Goal: Communication & Community: Answer question/provide support

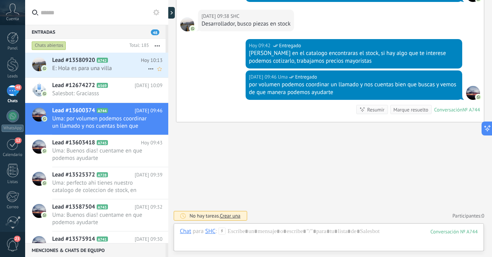
click at [109, 70] on span "E: Hola es para una villa" at bounding box center [100, 68] width 96 height 7
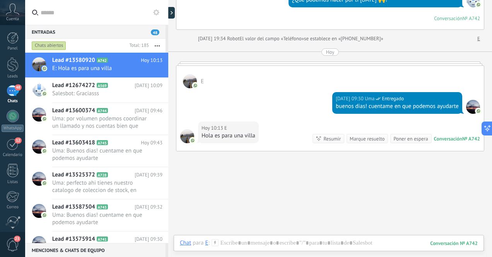
scroll to position [166, 0]
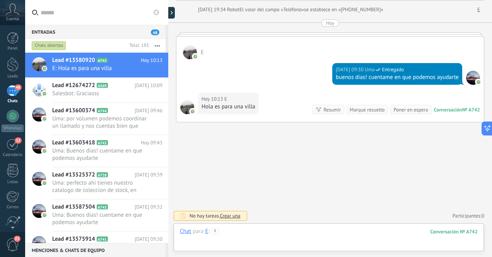
click at [314, 234] on div at bounding box center [329, 238] width 298 height 23
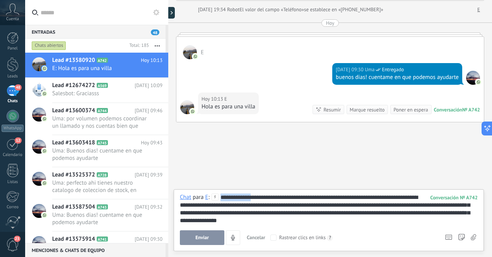
drag, startPoint x: 253, startPoint y: 196, endPoint x: 221, endPoint y: 196, distance: 32.5
click at [221, 196] on div "**********" at bounding box center [329, 208] width 298 height 31
click at [201, 236] on span "Enviar" at bounding box center [202, 237] width 14 height 5
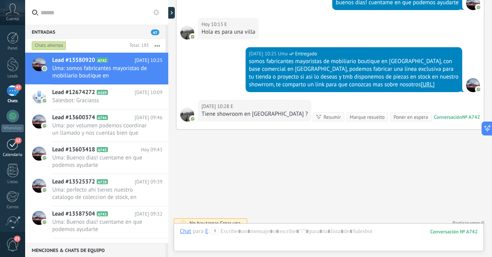
scroll to position [256, 0]
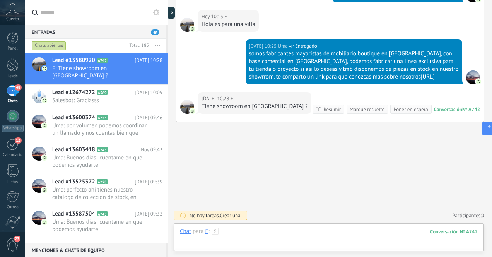
click at [301, 233] on div at bounding box center [329, 238] width 298 height 23
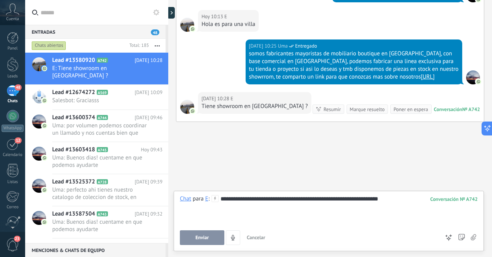
click at [290, 198] on div "**********" at bounding box center [329, 209] width 298 height 29
click at [368, 200] on div "**********" at bounding box center [329, 209] width 298 height 29
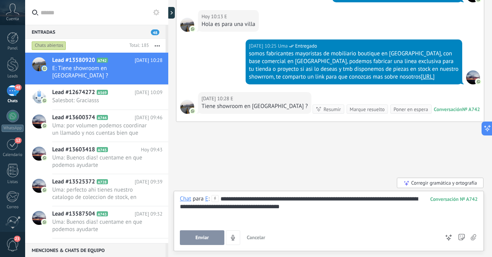
click at [201, 235] on span "Enviar" at bounding box center [202, 237] width 14 height 5
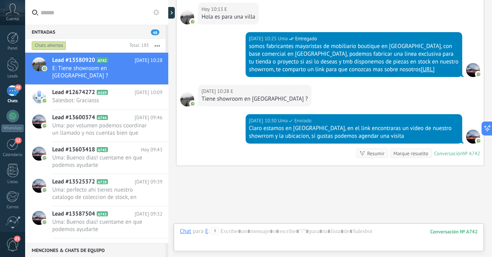
scroll to position [307, 0]
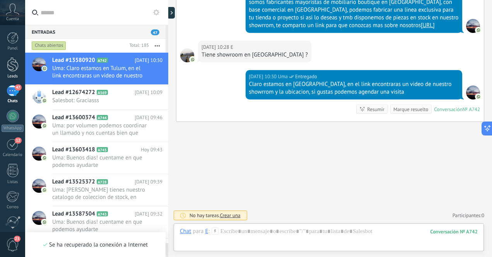
click at [13, 61] on div at bounding box center [13, 64] width 12 height 14
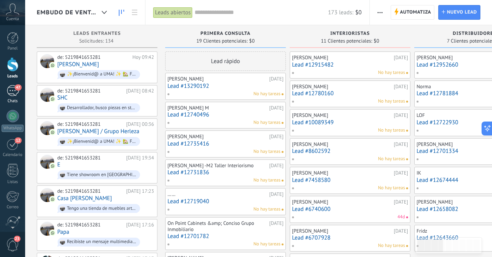
click at [12, 90] on div "47" at bounding box center [13, 90] width 12 height 11
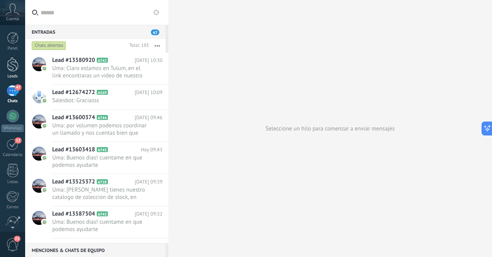
click at [14, 63] on div at bounding box center [13, 64] width 12 height 14
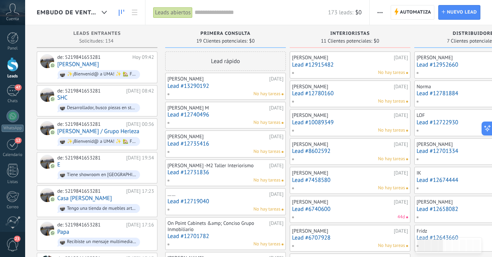
click at [216, 90] on div "[PERSON_NAME] [DATE] Lead #13290192 No hay tareas" at bounding box center [225, 86] width 116 height 22
click at [228, 82] on div "[PERSON_NAME] [DATE] Lead #13290192 No hay tareas" at bounding box center [225, 86] width 116 height 22
click at [223, 86] on link "Lead #13290192" at bounding box center [225, 86] width 116 height 7
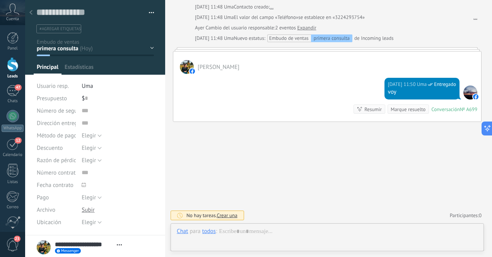
scroll to position [12, 0]
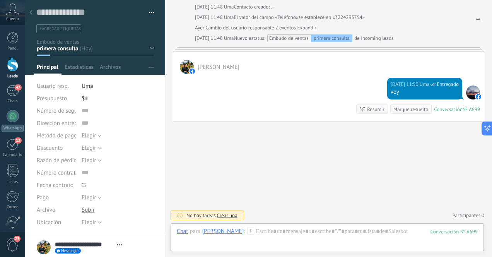
click at [33, 14] on div at bounding box center [31, 12] width 11 height 15
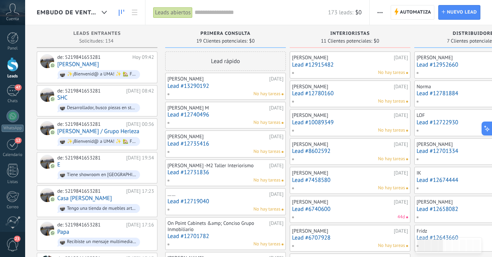
click at [224, 114] on link "Lead #12740496" at bounding box center [225, 114] width 116 height 7
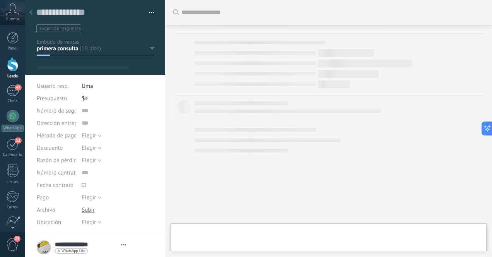
type textarea "**********"
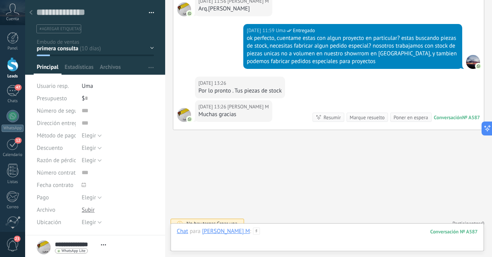
paste div
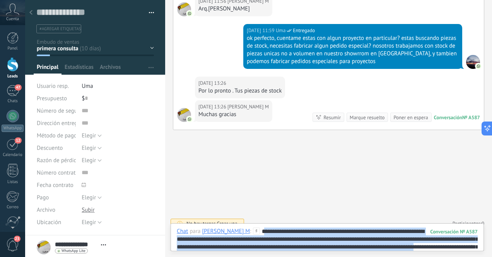
drag, startPoint x: 256, startPoint y: 231, endPoint x: 469, endPoint y: 249, distance: 214.2
click at [469, 249] on div "Buscar Carga más [DATE] [DATE] Creación: 2 eventos Expandir [DATE] 10:31 [PERSO…" at bounding box center [328, 128] width 327 height 257
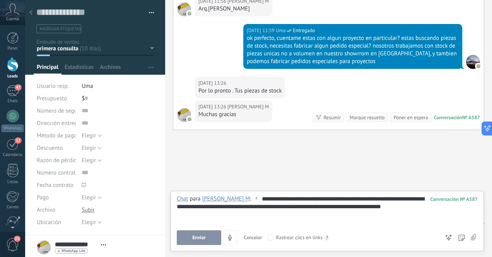
click at [205, 237] on span "Enviar" at bounding box center [199, 237] width 14 height 5
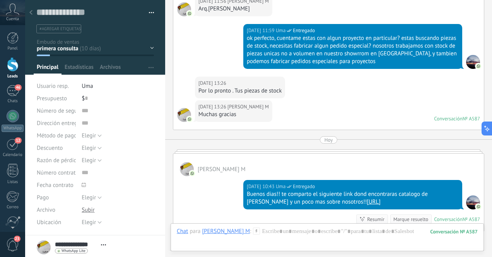
drag, startPoint x: 245, startPoint y: 185, endPoint x: 446, endPoint y: 200, distance: 201.2
click at [446, 200] on div "[DATE] 10:43 Uma Entregado Buenos dias!! te comparto el siguiente link dond enc…" at bounding box center [352, 194] width 219 height 29
copy div "Buenos dias!! te comparto el siguiente link dond encontraras catalogo de [PERSO…"
click at [31, 12] on icon at bounding box center [30, 12] width 3 height 5
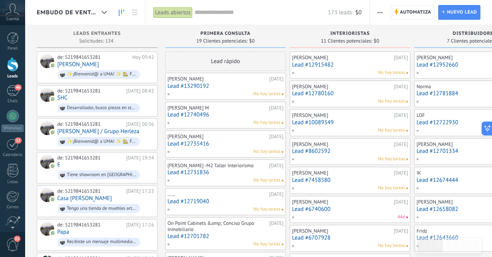
click at [227, 144] on link "Lead #12735416" at bounding box center [225, 143] width 116 height 7
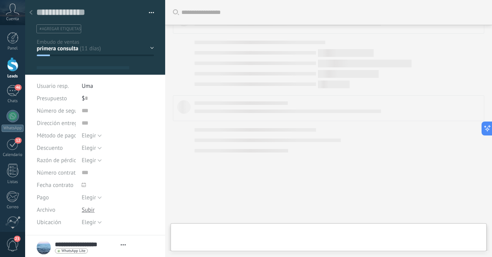
type textarea "**********"
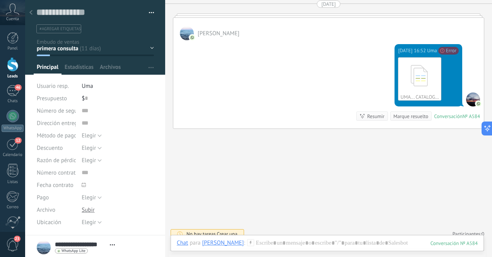
scroll to position [544, 0]
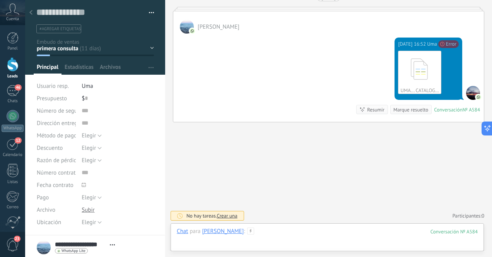
click at [304, 233] on div at bounding box center [327, 238] width 301 height 23
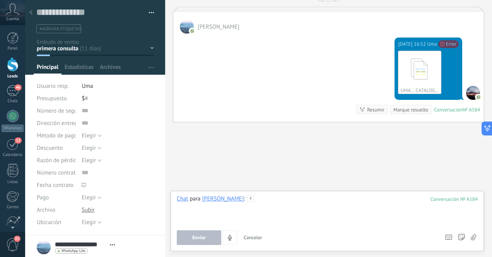
paste div
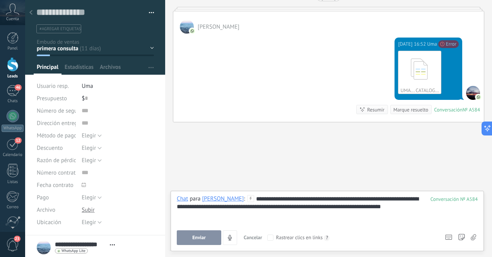
click at [208, 239] on button "Enviar" at bounding box center [199, 237] width 44 height 15
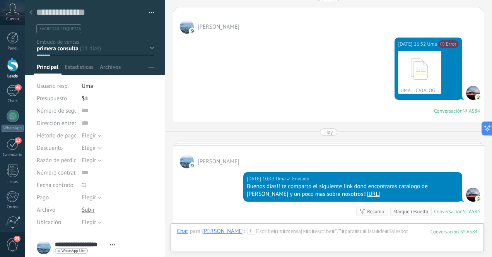
scroll to position [645, 0]
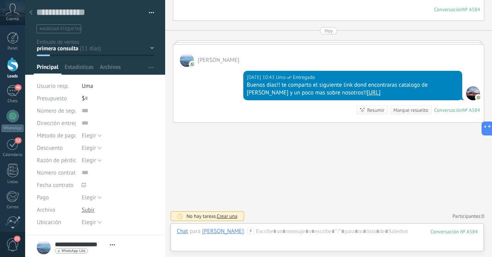
click at [32, 14] on icon at bounding box center [30, 12] width 3 height 5
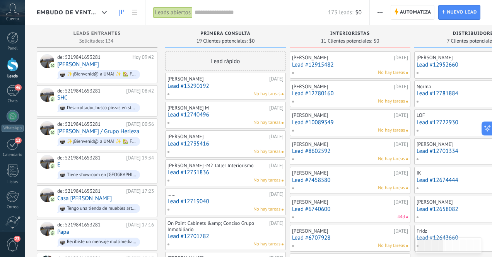
click at [226, 172] on link "Lead #12731836" at bounding box center [225, 172] width 116 height 7
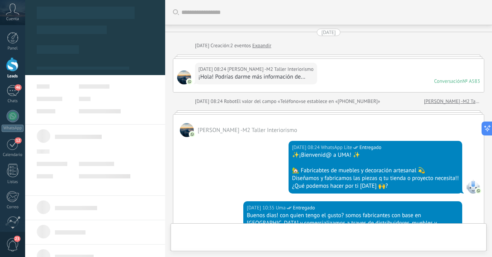
type textarea "**********"
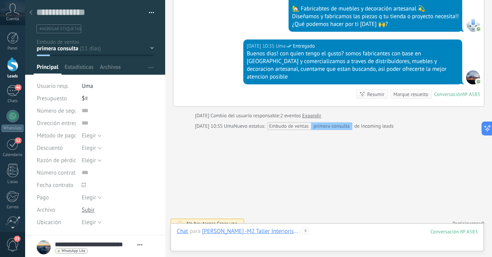
click at [313, 231] on div at bounding box center [327, 238] width 301 height 23
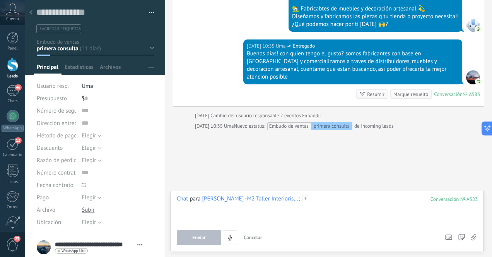
paste div
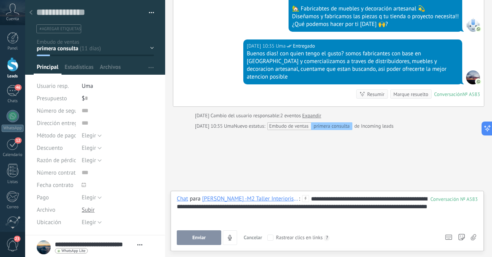
click at [204, 238] on span "Enviar" at bounding box center [199, 237] width 14 height 5
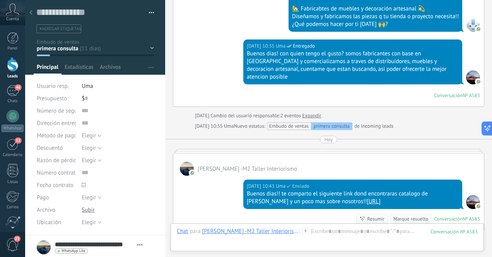
scroll to position [157, 0]
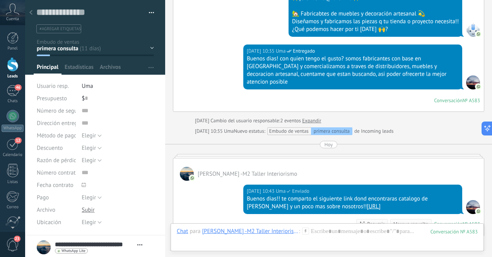
click at [34, 14] on div at bounding box center [31, 12] width 11 height 15
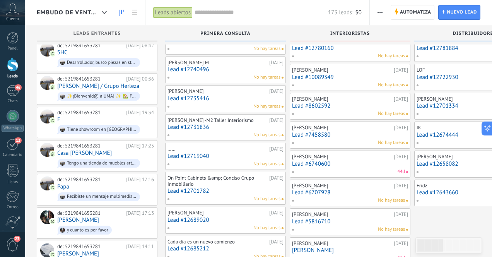
scroll to position [51, 0]
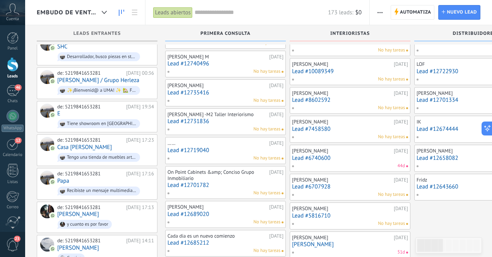
click at [240, 151] on link "Lead #12719040" at bounding box center [225, 150] width 116 height 7
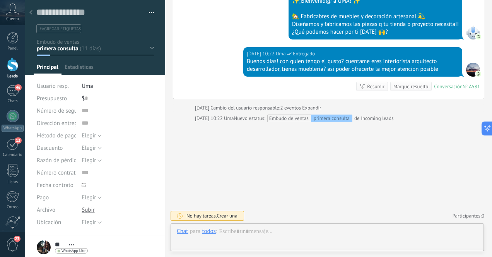
scroll to position [12, 0]
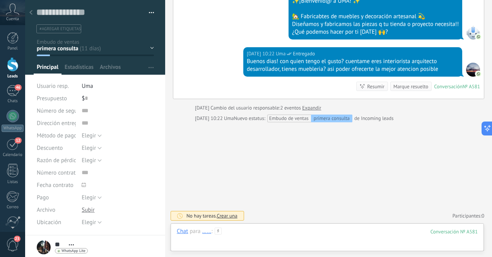
click at [304, 235] on div at bounding box center [327, 238] width 301 height 23
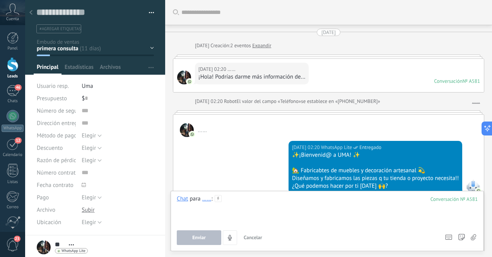
scroll to position [154, 0]
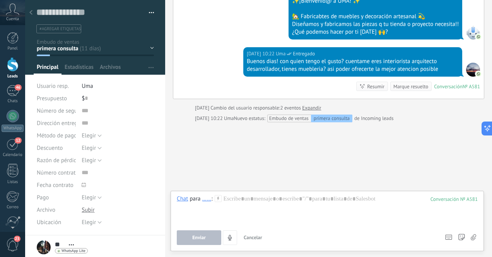
click at [33, 14] on div at bounding box center [31, 12] width 11 height 15
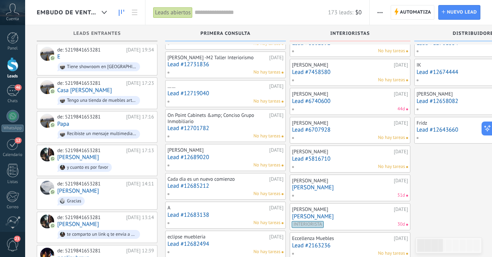
scroll to position [111, 0]
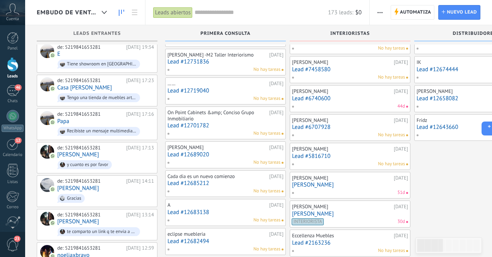
click at [236, 122] on div "On Point Cabinets &amp; Conciso Grupo Inmobiliario [DATE] Lead #12701782 No hay…" at bounding box center [225, 123] width 116 height 28
click at [229, 123] on link "Lead #12701782" at bounding box center [225, 125] width 116 height 7
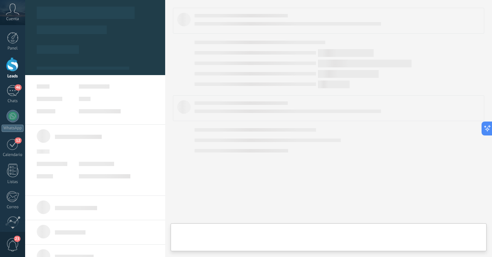
type textarea "**********"
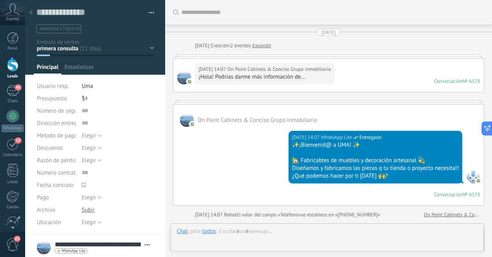
scroll to position [319, 0]
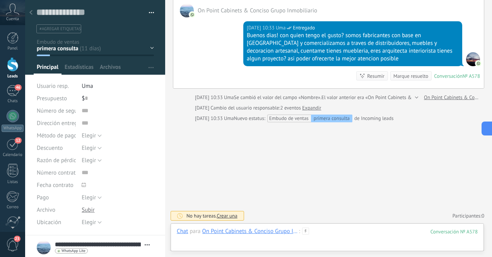
click at [339, 233] on div at bounding box center [327, 238] width 301 height 23
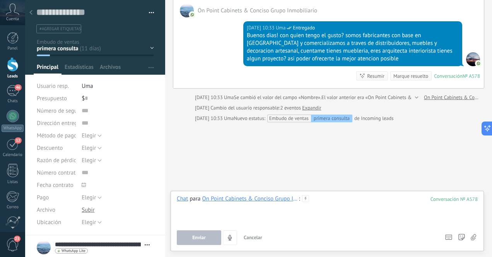
paste div
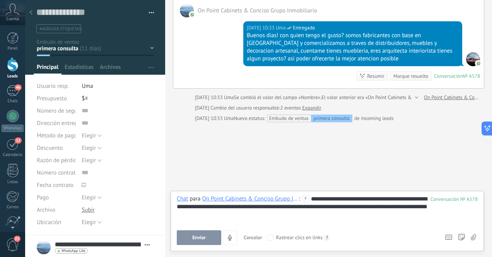
click at [202, 237] on span "Enviar" at bounding box center [199, 237] width 14 height 5
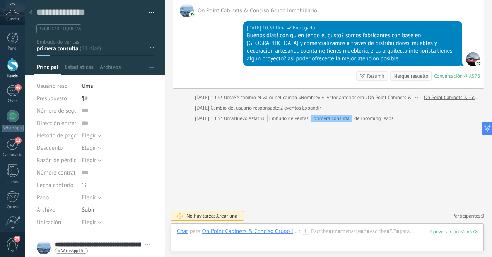
scroll to position [314, 0]
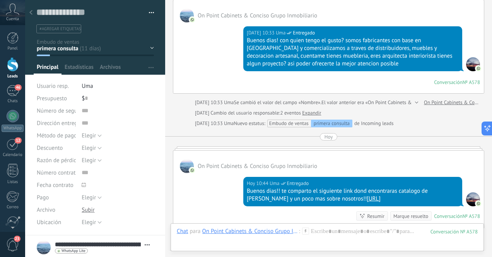
click at [33, 14] on div at bounding box center [31, 12] width 11 height 15
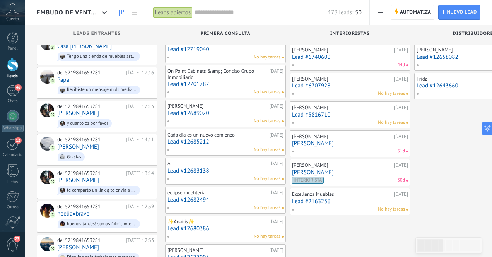
scroll to position [151, 0]
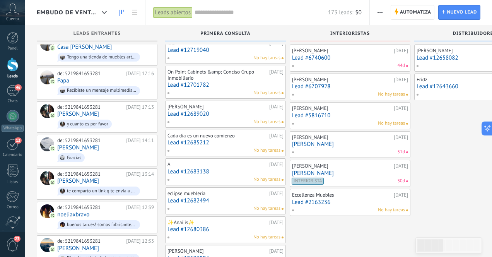
click at [230, 113] on link "Lead #12689020" at bounding box center [225, 114] width 116 height 7
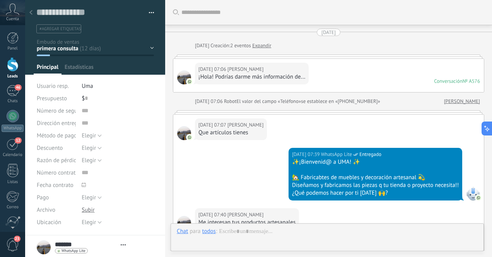
type textarea "**********"
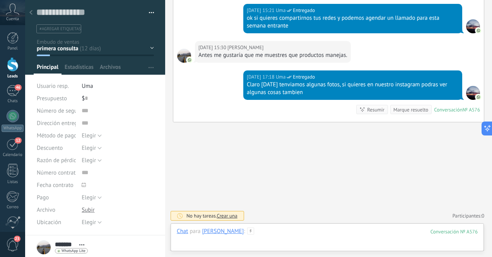
click at [299, 234] on div at bounding box center [327, 238] width 301 height 23
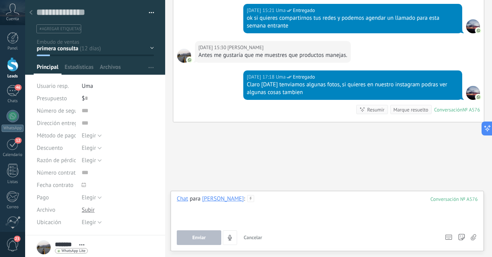
paste div
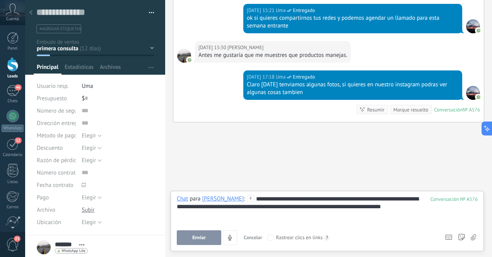
click at [200, 237] on span "Enviar" at bounding box center [199, 237] width 14 height 5
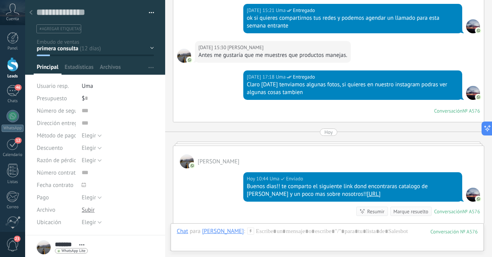
click at [32, 13] on div at bounding box center [31, 12] width 11 height 15
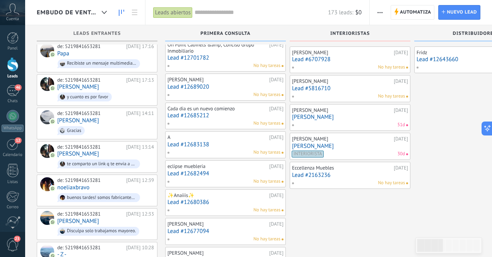
scroll to position [180, 0]
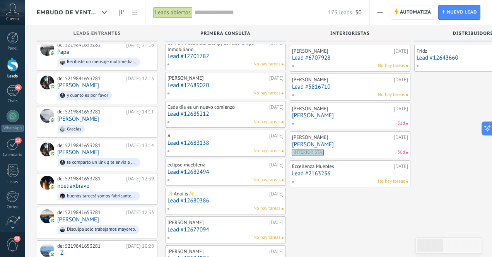
click at [237, 113] on link "Lead #12685212" at bounding box center [225, 114] width 116 height 7
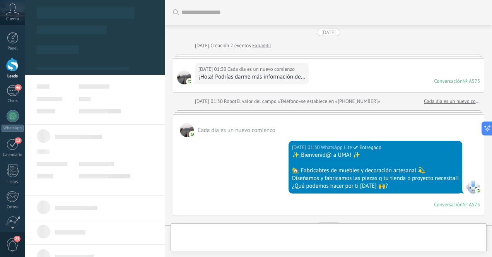
type textarea "**********"
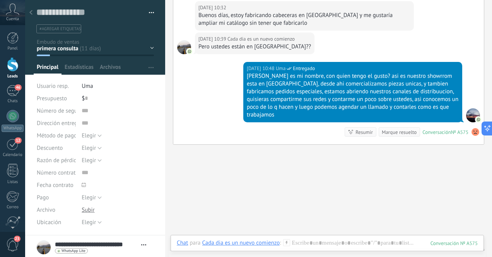
scroll to position [391, 0]
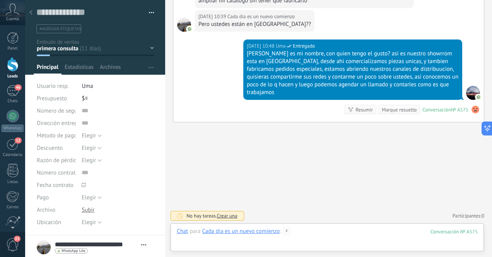
click at [331, 232] on div at bounding box center [327, 238] width 301 height 23
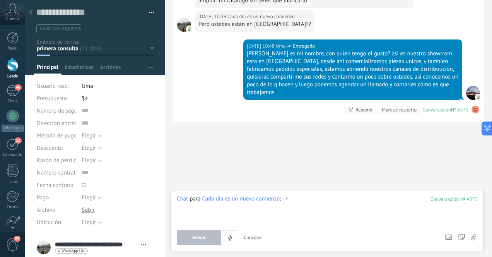
paste div
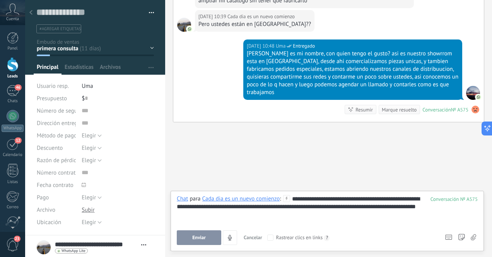
click at [201, 237] on span "Enviar" at bounding box center [199, 237] width 14 height 5
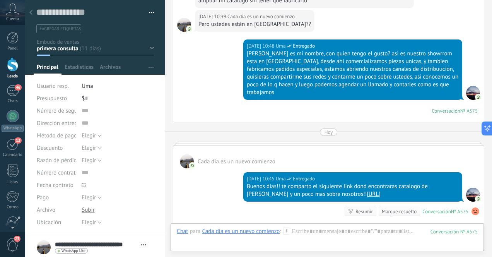
click at [32, 14] on icon at bounding box center [30, 12] width 3 height 5
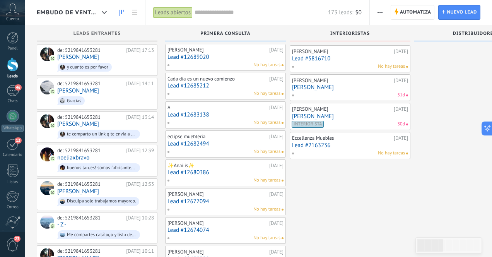
scroll to position [208, 0]
click at [236, 114] on link "Lead #12683138" at bounding box center [225, 114] width 116 height 7
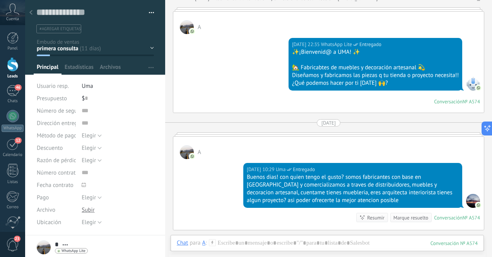
scroll to position [102, 0]
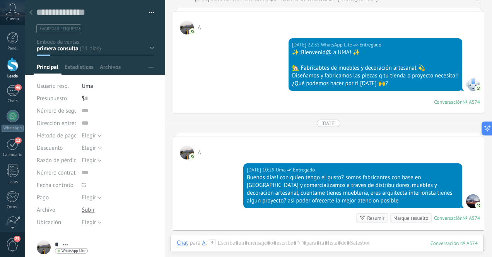
click at [31, 12] on icon at bounding box center [30, 12] width 3 height 5
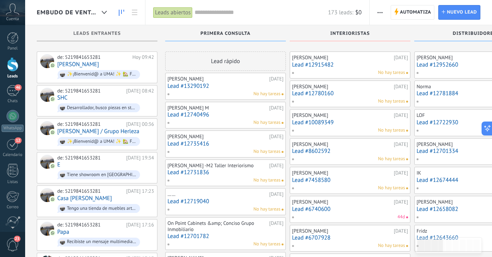
scroll to position [208, 0]
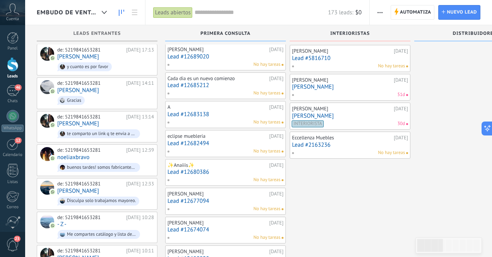
click at [239, 145] on link "Lead #12682494" at bounding box center [225, 143] width 116 height 7
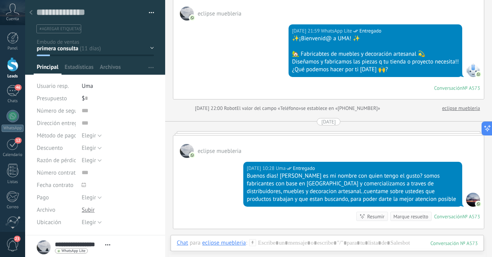
scroll to position [99, 0]
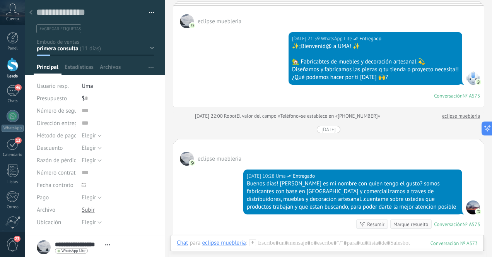
click at [33, 12] on div at bounding box center [31, 12] width 11 height 15
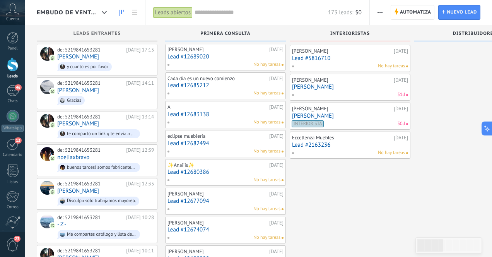
click at [236, 172] on link "Lead #12680386" at bounding box center [225, 172] width 116 height 7
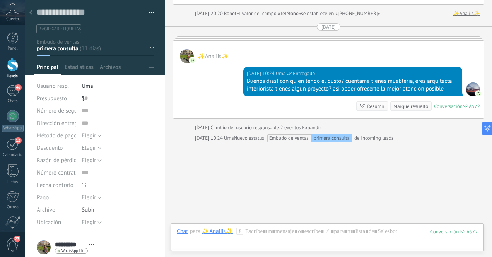
scroll to position [221, 0]
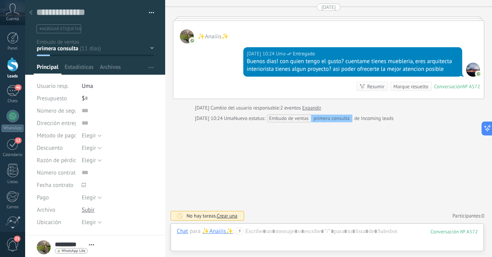
click at [32, 15] on div at bounding box center [31, 12] width 11 height 15
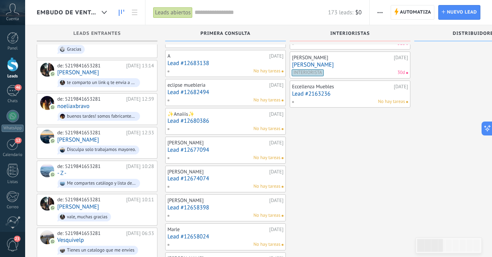
scroll to position [263, 0]
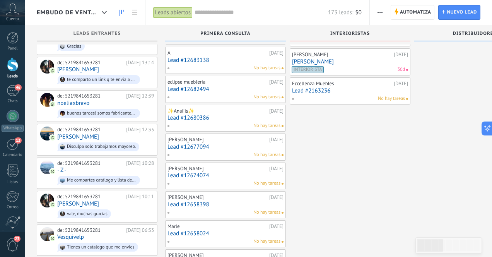
click at [235, 146] on link "Lead #12677094" at bounding box center [225, 146] width 116 height 7
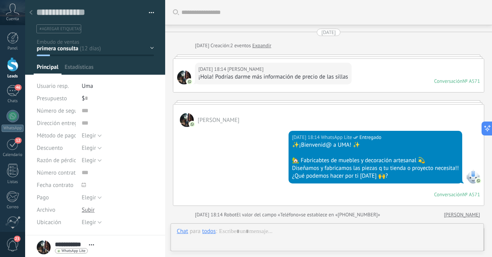
scroll to position [370, 0]
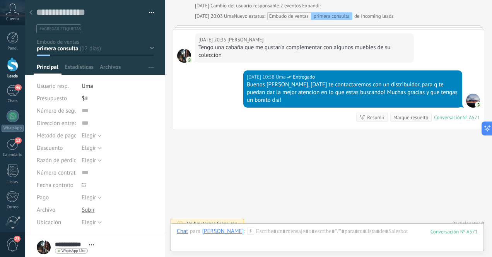
click at [31, 14] on icon at bounding box center [30, 12] width 3 height 5
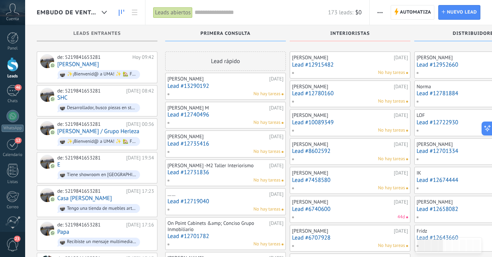
scroll to position [263, 0]
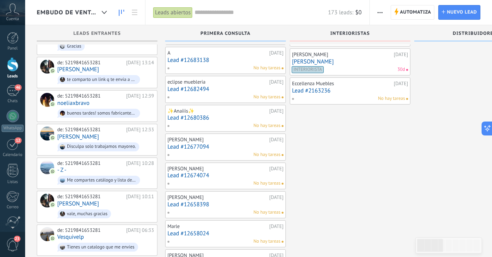
click at [230, 173] on link "Lead #12674074" at bounding box center [225, 175] width 116 height 7
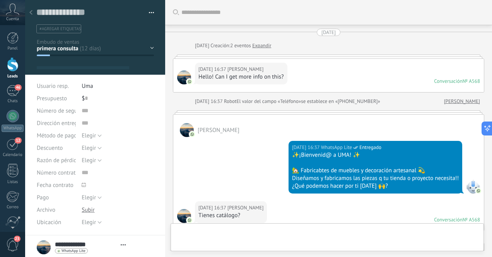
type textarea "**********"
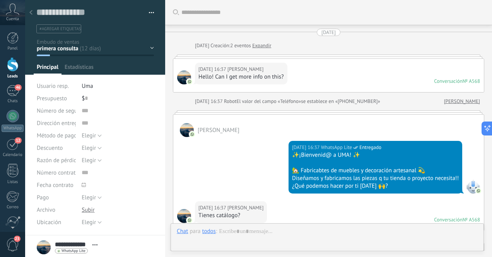
scroll to position [321, 0]
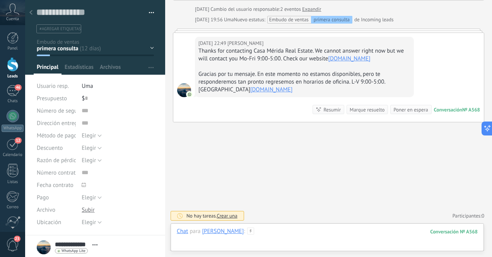
click at [308, 232] on div at bounding box center [327, 238] width 301 height 23
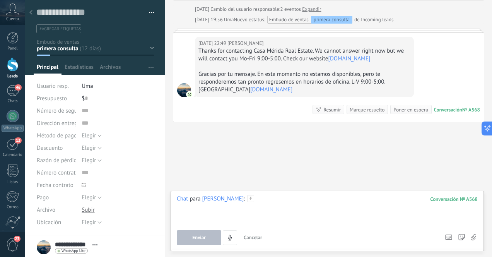
paste div
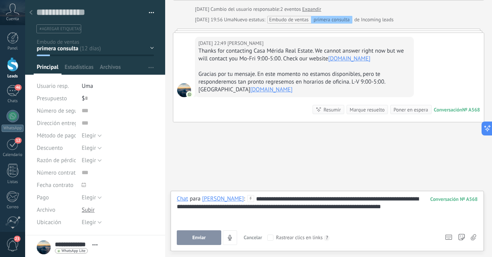
click at [196, 237] on span "Enviar" at bounding box center [199, 237] width 14 height 5
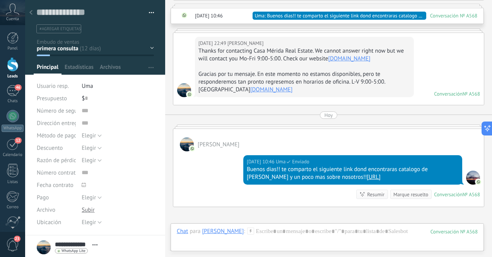
scroll to position [405, 0]
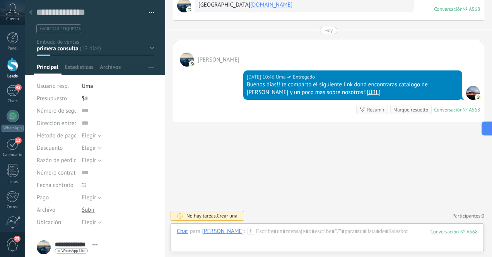
click at [32, 13] on icon at bounding box center [30, 12] width 3 height 5
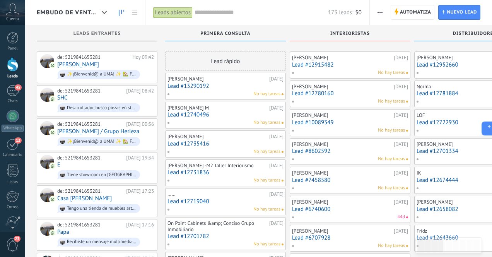
scroll to position [263, 0]
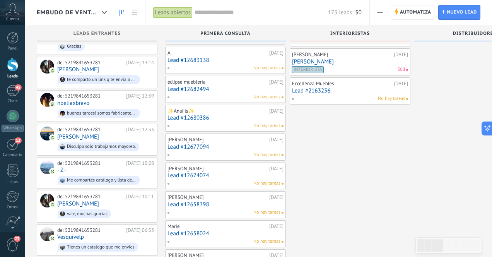
click at [234, 147] on link "Lead #12677094" at bounding box center [225, 146] width 116 height 7
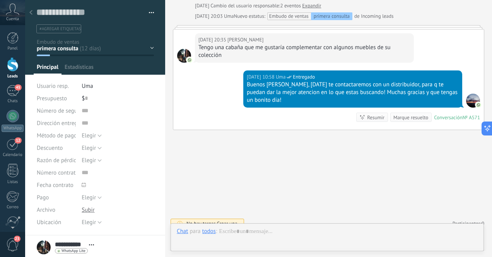
scroll to position [12, 0]
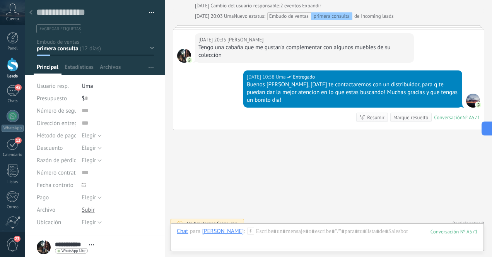
click at [34, 13] on div at bounding box center [31, 12] width 11 height 15
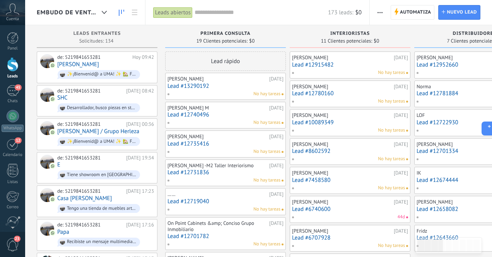
scroll to position [263, 0]
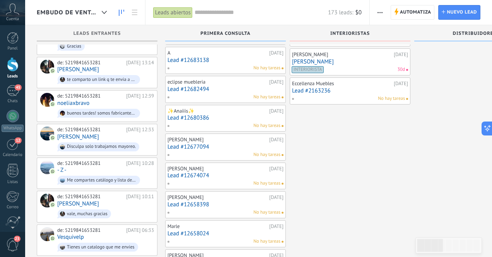
click at [233, 175] on link "Lead #12674074" at bounding box center [225, 175] width 116 height 7
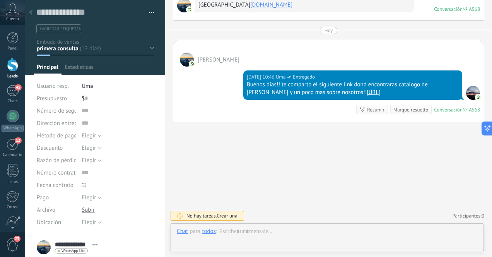
scroll to position [12, 0]
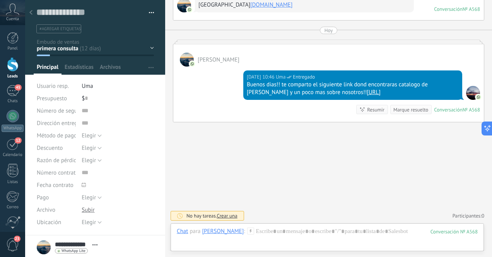
click at [33, 15] on div at bounding box center [31, 12] width 11 height 15
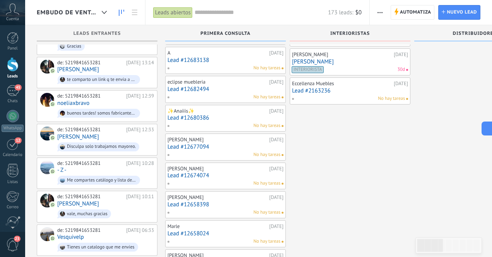
click at [234, 204] on link "Lead #12658398" at bounding box center [225, 204] width 116 height 7
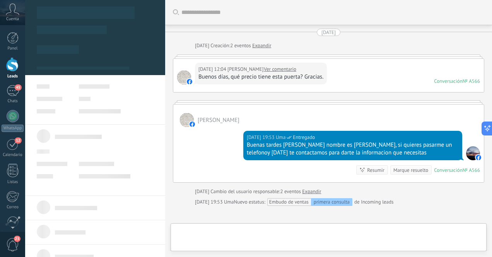
scroll to position [12, 0]
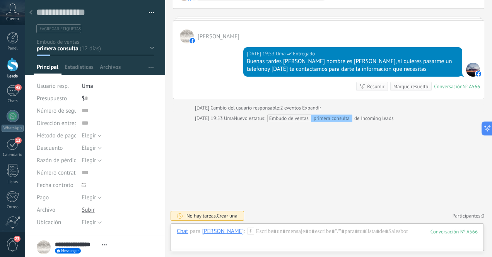
click at [34, 13] on div at bounding box center [31, 12] width 11 height 15
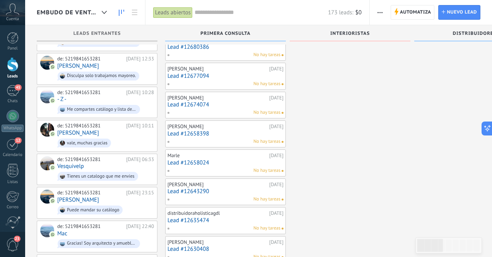
scroll to position [346, 0]
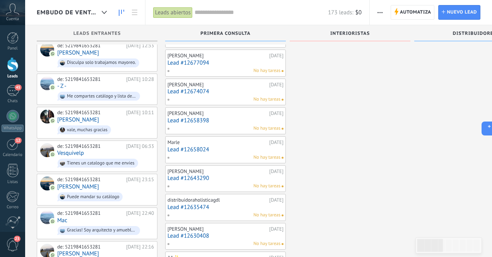
click at [231, 147] on link "Lead #12658024" at bounding box center [225, 149] width 116 height 7
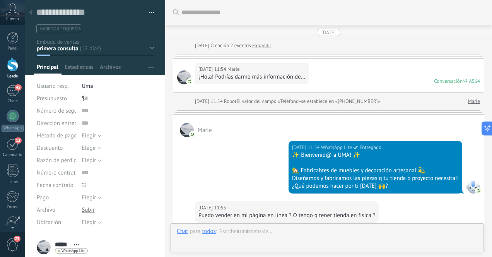
scroll to position [283, 0]
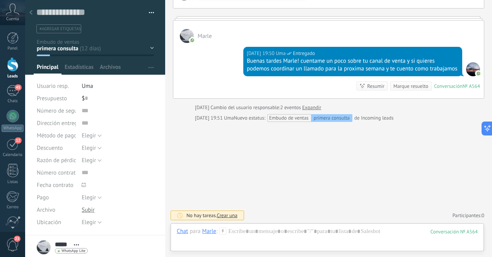
click at [32, 12] on icon at bounding box center [30, 12] width 3 height 5
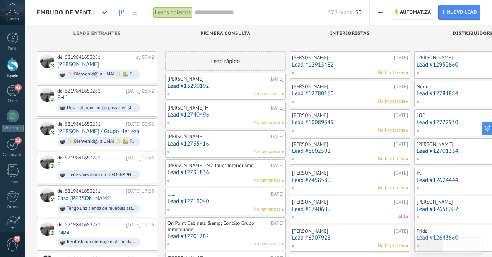
scroll to position [346, 0]
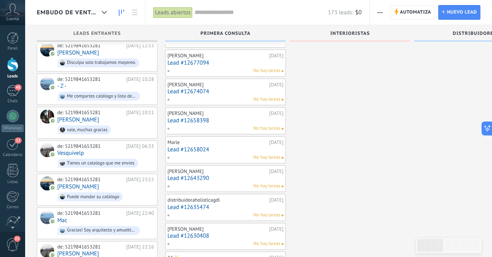
click at [231, 178] on link "Lead #12643290" at bounding box center [225, 178] width 116 height 7
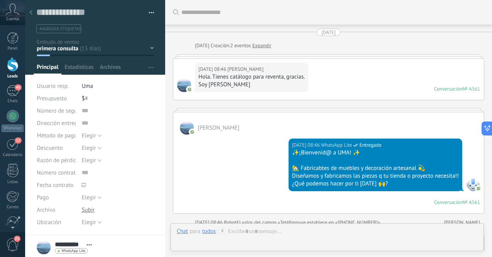
scroll to position [546, 0]
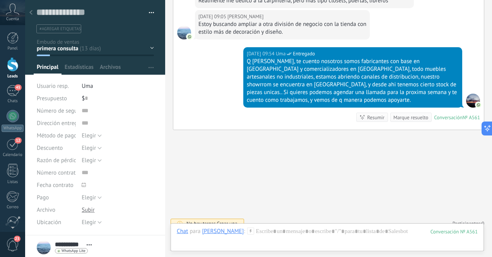
click at [33, 13] on div at bounding box center [31, 12] width 11 height 15
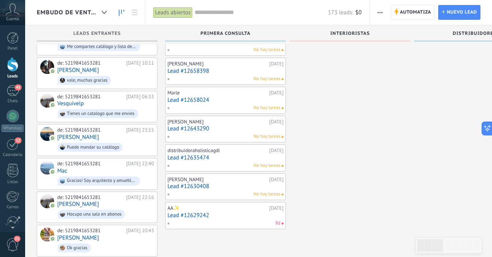
scroll to position [399, 0]
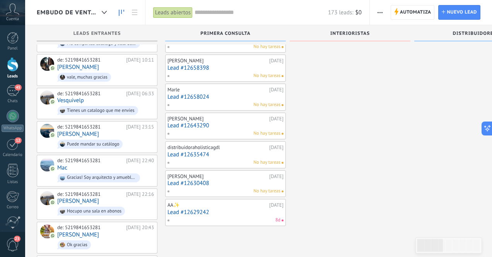
click at [234, 155] on link "Lead #12635474" at bounding box center [225, 154] width 116 height 7
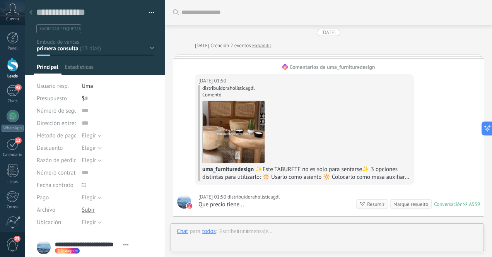
scroll to position [416, 0]
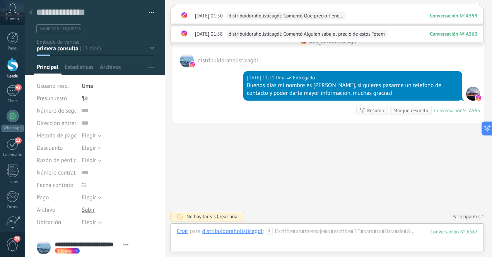
click at [33, 13] on div at bounding box center [31, 12] width 11 height 15
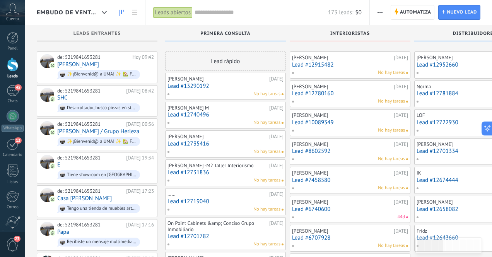
scroll to position [399, 0]
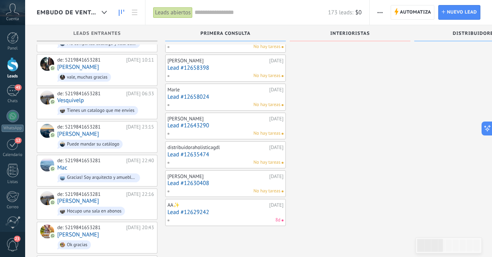
click at [230, 183] on link "Lead #12630408" at bounding box center [225, 183] width 116 height 7
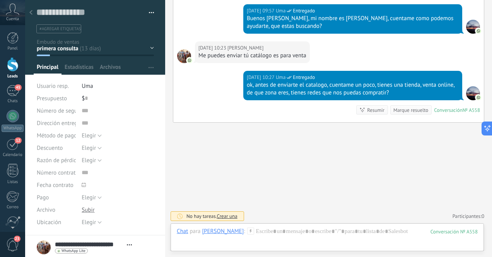
click at [33, 14] on div at bounding box center [31, 12] width 11 height 15
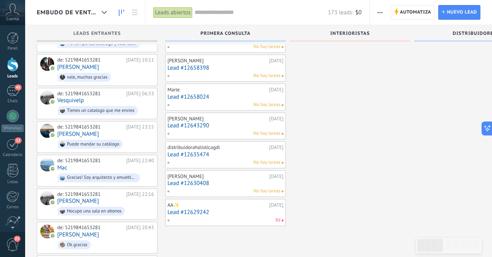
click at [234, 211] on link "Lead #12629242" at bounding box center [225, 212] width 116 height 7
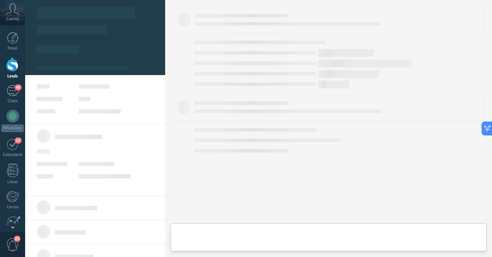
type textarea "**********"
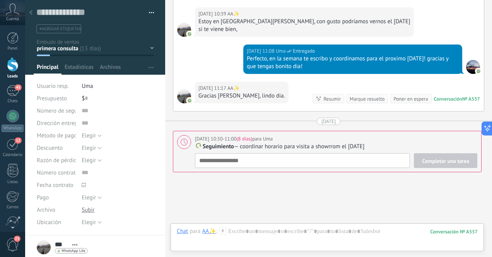
scroll to position [602, 0]
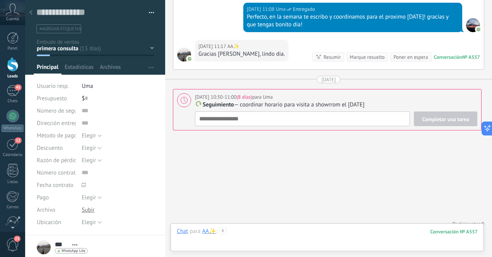
click at [308, 231] on div at bounding box center [327, 238] width 301 height 23
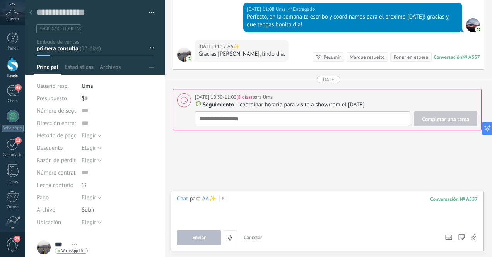
paste div
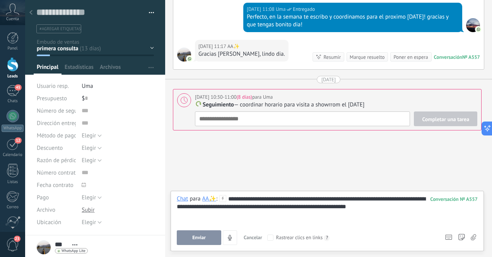
click at [203, 237] on span "Enviar" at bounding box center [199, 237] width 14 height 5
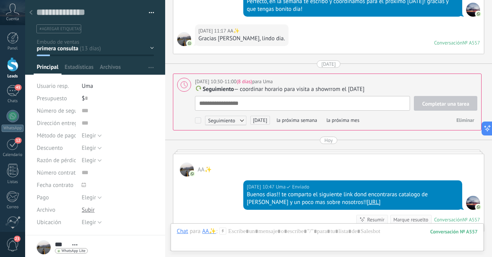
scroll to position [8, 0]
click at [32, 13] on icon at bounding box center [30, 12] width 3 height 5
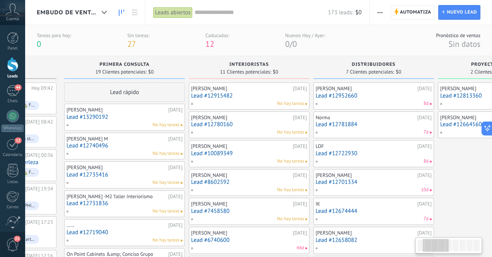
scroll to position [0, 101]
click at [256, 124] on link "Lead #12780160" at bounding box center [249, 124] width 116 height 7
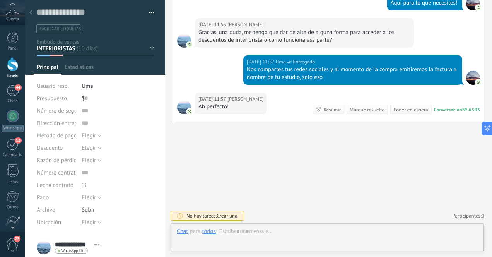
scroll to position [12, 0]
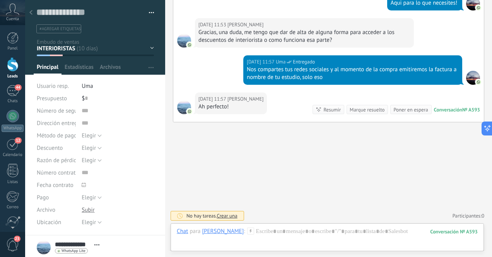
click at [31, 11] on use at bounding box center [30, 12] width 3 height 5
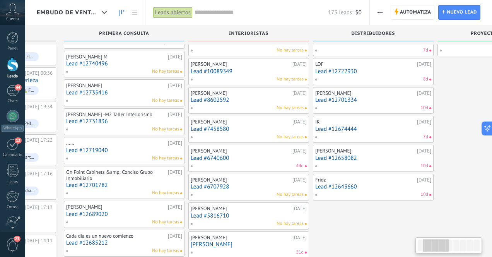
scroll to position [20, 0]
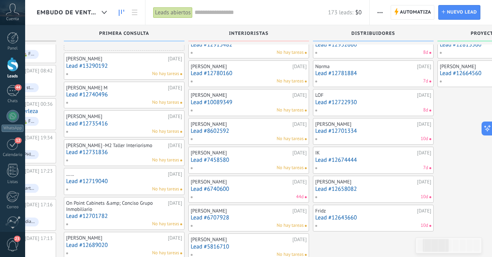
click at [254, 189] on link "Lead #6740600" at bounding box center [249, 189] width 116 height 7
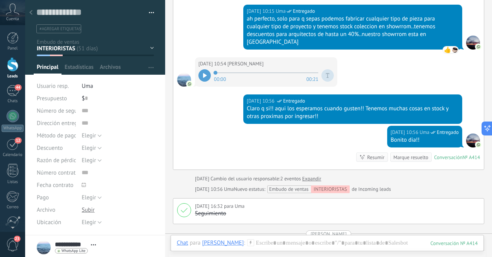
scroll to position [325, 0]
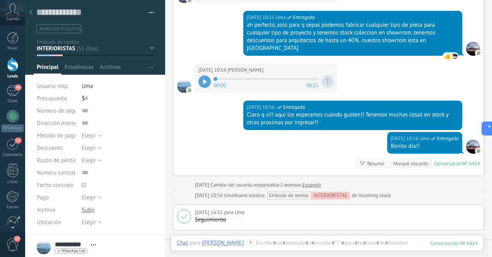
click at [32, 14] on div at bounding box center [31, 12] width 11 height 15
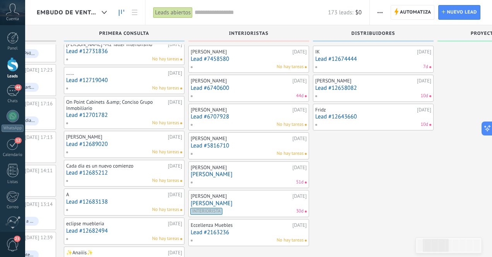
scroll to position [122, 0]
click at [249, 145] on link "Lead #5816710" at bounding box center [249, 145] width 116 height 7
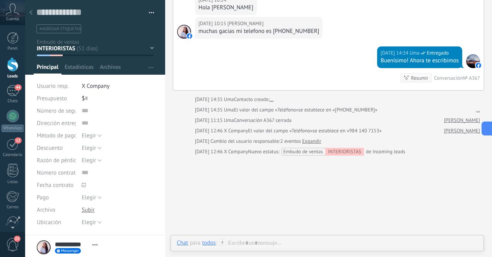
scroll to position [219, 0]
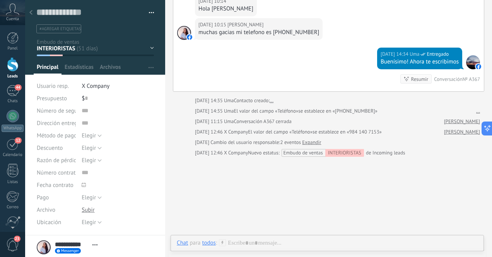
click at [33, 10] on div at bounding box center [31, 12] width 11 height 15
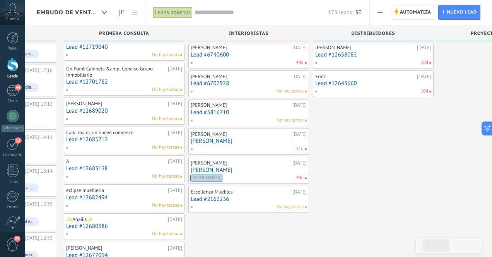
scroll to position [174, 0]
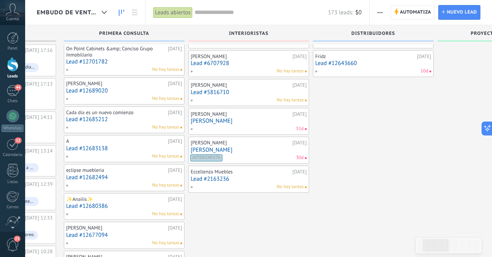
click at [255, 124] on div "[PERSON_NAME] [DATE] [PERSON_NAME] 51d" at bounding box center [249, 121] width 116 height 22
click at [246, 119] on link "[PERSON_NAME]" at bounding box center [249, 121] width 116 height 7
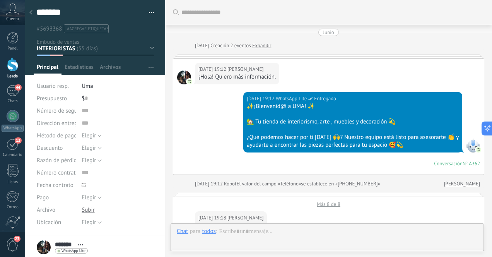
scroll to position [753, 0]
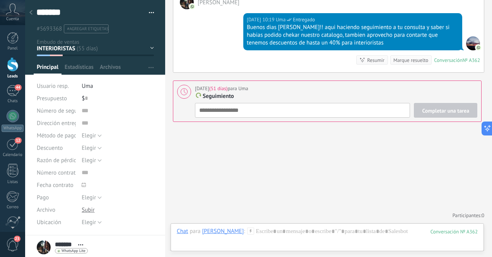
click at [32, 12] on icon at bounding box center [30, 12] width 3 height 5
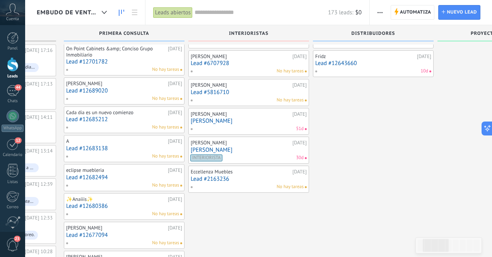
click at [253, 151] on link "[PERSON_NAME]" at bounding box center [249, 150] width 116 height 7
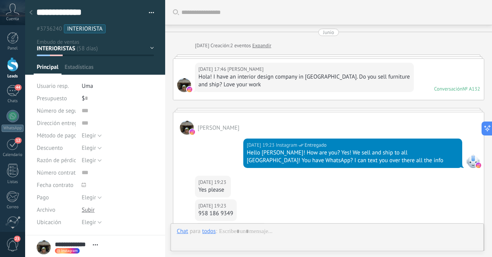
scroll to position [12, 0]
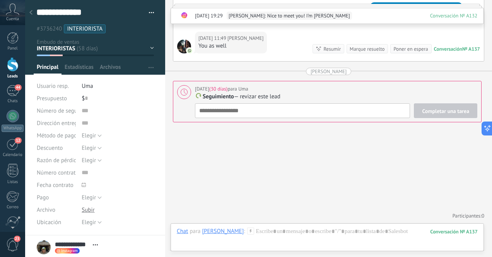
click at [32, 13] on div at bounding box center [31, 12] width 11 height 15
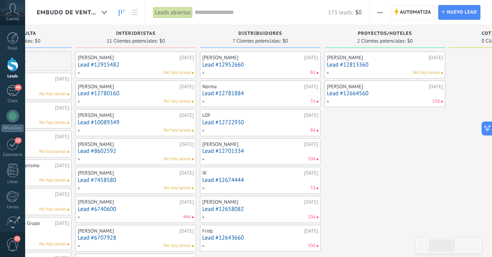
click at [266, 67] on link "Lead #12952660" at bounding box center [260, 64] width 116 height 7
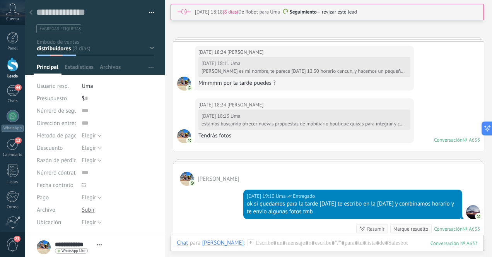
scroll to position [551, 0]
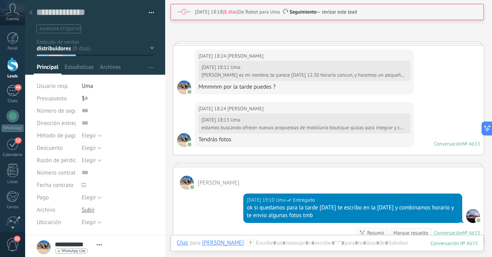
click at [31, 12] on use at bounding box center [30, 12] width 3 height 5
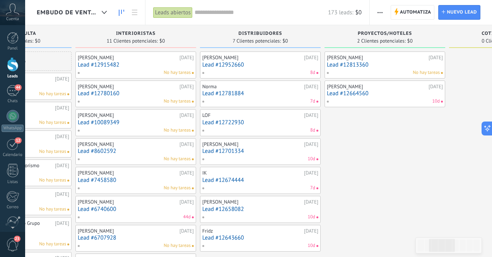
click at [268, 95] on link "Lead #12781884" at bounding box center [260, 93] width 116 height 7
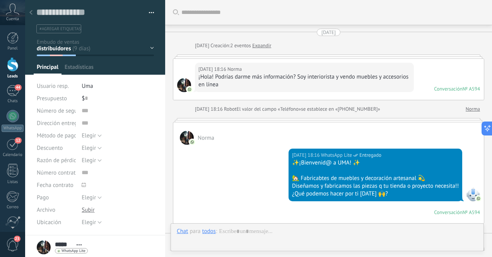
scroll to position [888, 0]
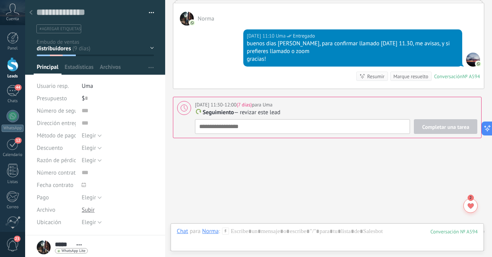
click at [31, 11] on use at bounding box center [30, 12] width 3 height 5
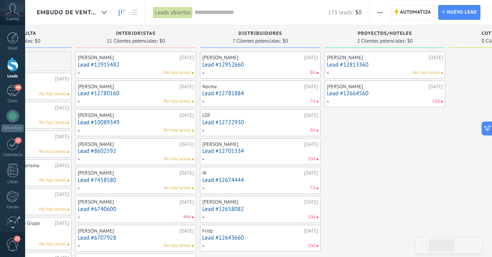
click at [266, 121] on link "Lead #12722930" at bounding box center [260, 122] width 116 height 7
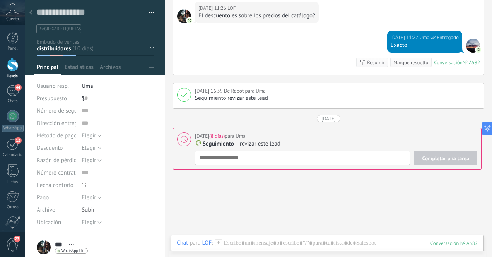
scroll to position [933, 0]
click at [32, 12] on div at bounding box center [31, 12] width 11 height 15
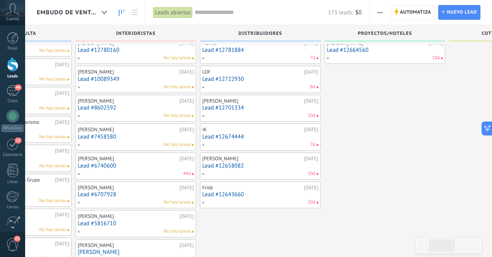
scroll to position [54, 0]
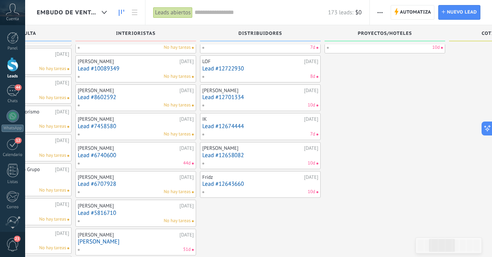
click at [265, 124] on link "Lead #12674444" at bounding box center [260, 126] width 116 height 7
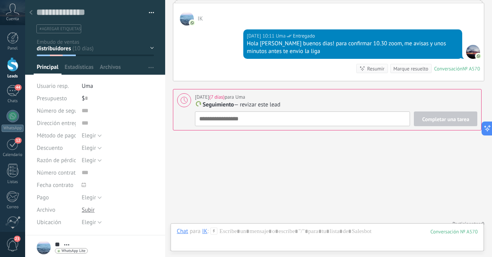
scroll to position [976, 0]
click at [33, 12] on div at bounding box center [31, 12] width 11 height 15
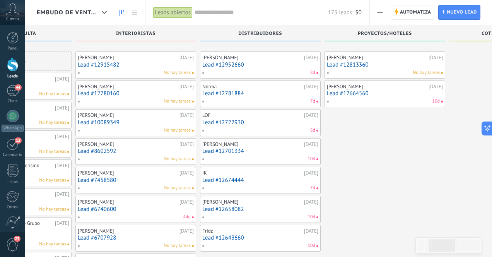
scroll to position [54, 0]
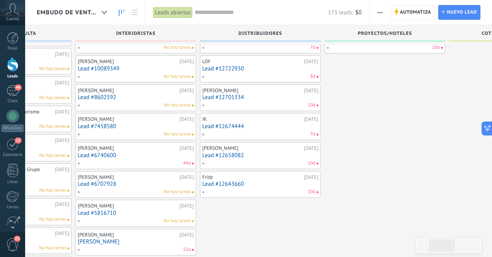
click at [258, 126] on link "Lead #12674444" at bounding box center [260, 126] width 116 height 7
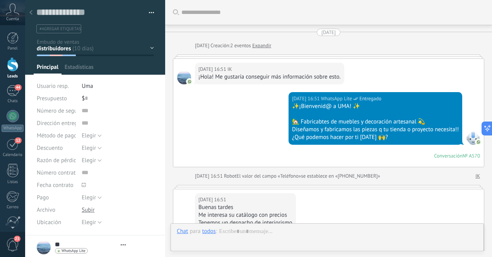
type textarea "**********"
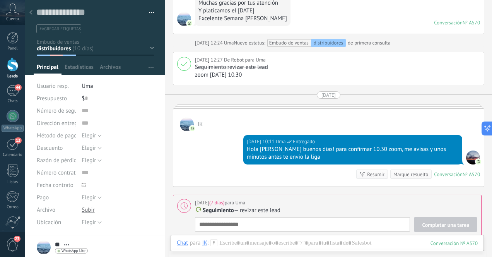
scroll to position [976, 0]
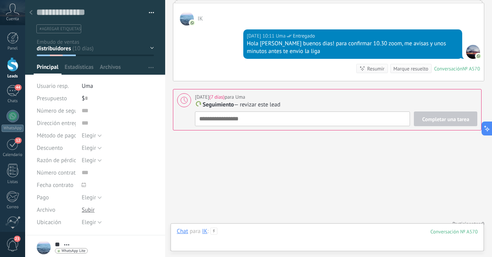
click at [284, 233] on div at bounding box center [327, 238] width 301 height 23
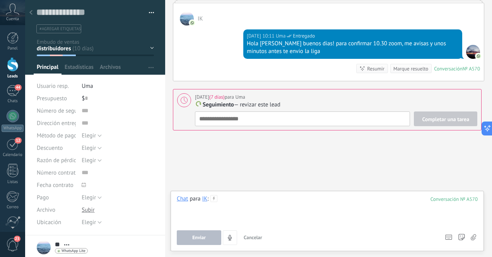
paste div
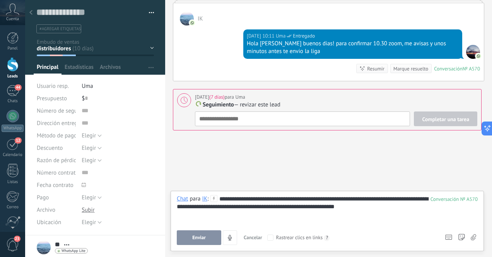
click at [196, 238] on span "Enviar" at bounding box center [199, 237] width 14 height 5
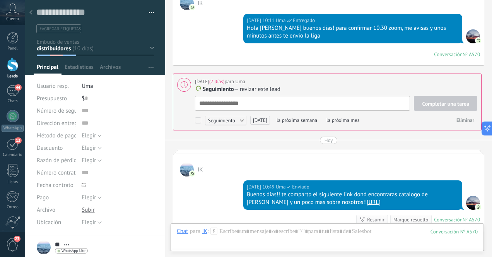
click at [32, 14] on icon at bounding box center [30, 12] width 3 height 5
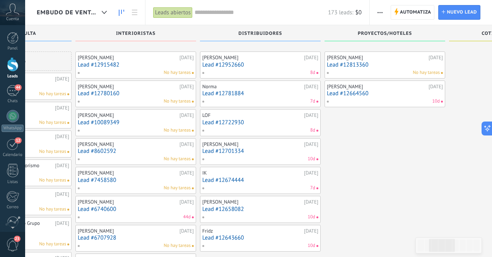
scroll to position [54, 0]
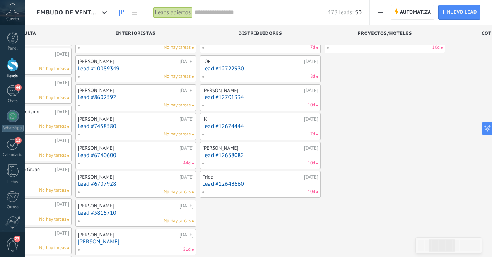
click at [266, 154] on link "Lead #12658082" at bounding box center [260, 155] width 116 height 7
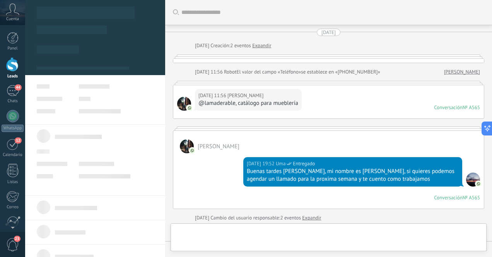
scroll to position [496, 0]
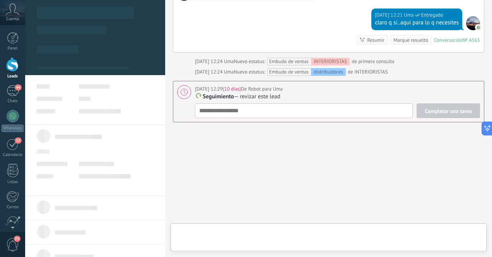
type textarea "**********"
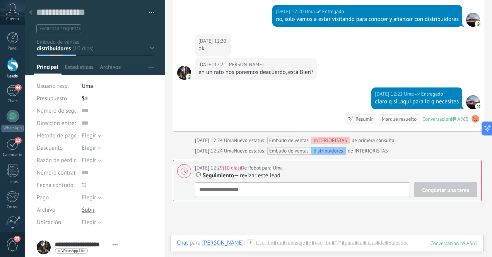
scroll to position [529, 0]
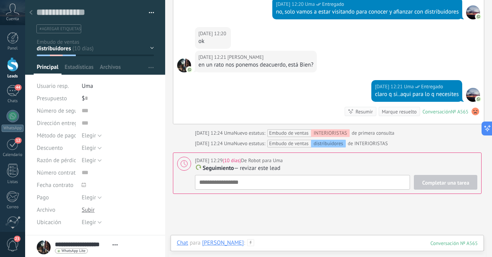
click at [305, 244] on div at bounding box center [327, 250] width 301 height 23
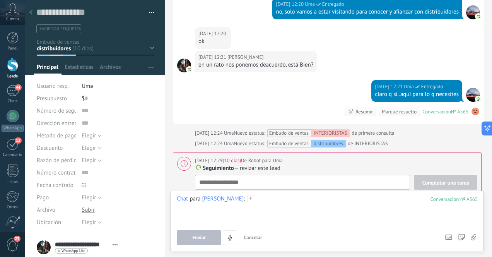
paste div
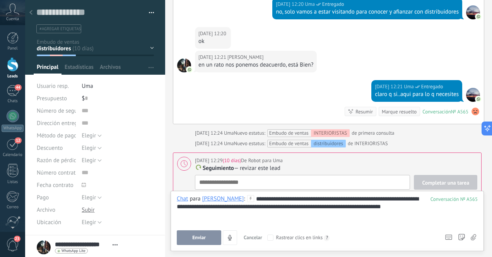
click at [206, 237] on button "Enviar" at bounding box center [199, 237] width 44 height 15
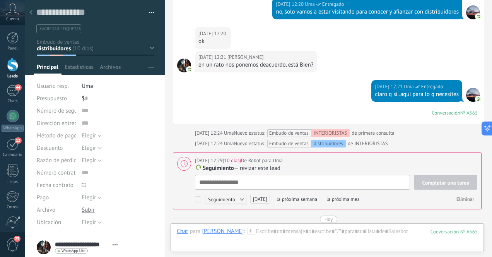
scroll to position [8, 0]
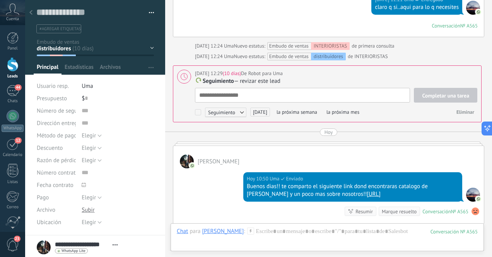
click at [32, 13] on icon at bounding box center [30, 12] width 3 height 5
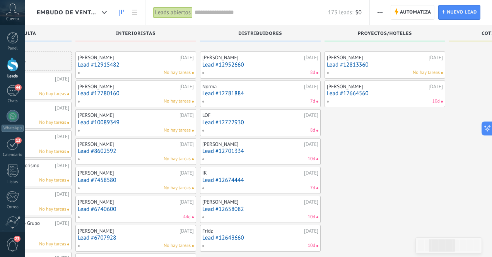
scroll to position [54, 0]
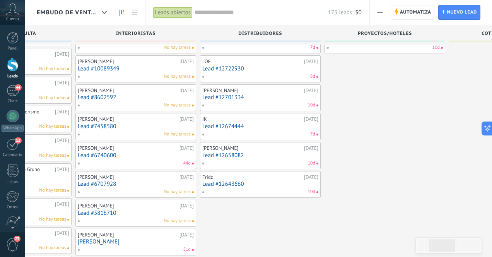
click at [258, 181] on link "Lead #12643660" at bounding box center [260, 184] width 116 height 7
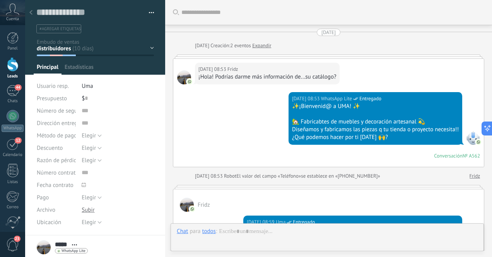
scroll to position [736, 0]
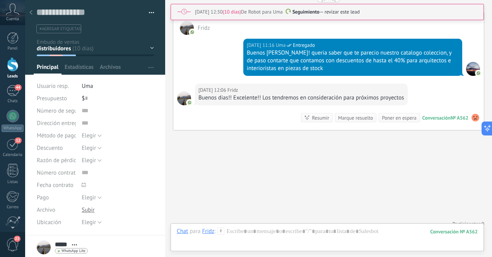
click at [32, 13] on div at bounding box center [31, 12] width 11 height 15
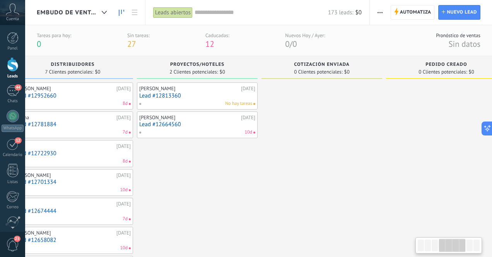
scroll to position [0, 402]
click at [203, 123] on link "Lead #12664560" at bounding box center [197, 124] width 116 height 7
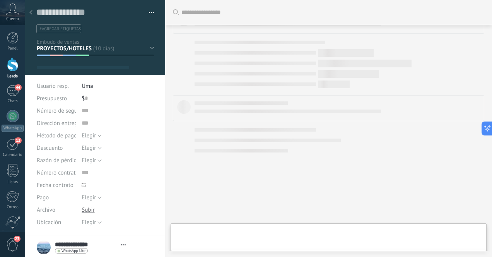
type textarea "**********"
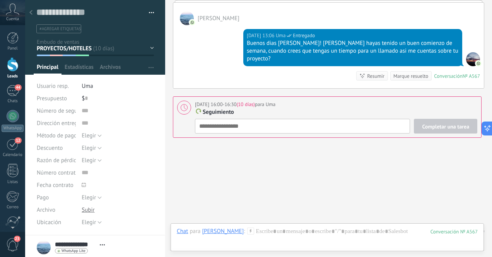
click at [151, 12] on button "button" at bounding box center [148, 13] width 11 height 12
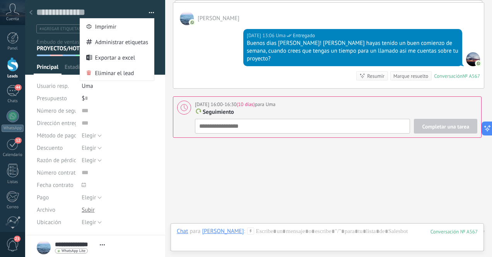
click at [30, 16] on div at bounding box center [31, 12] width 11 height 15
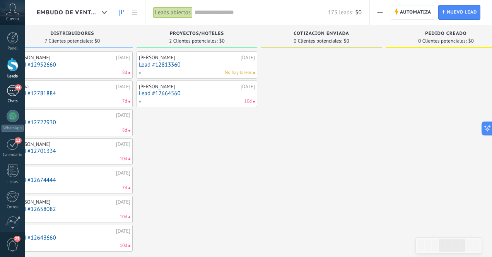
click at [12, 89] on div "44" at bounding box center [13, 90] width 12 height 11
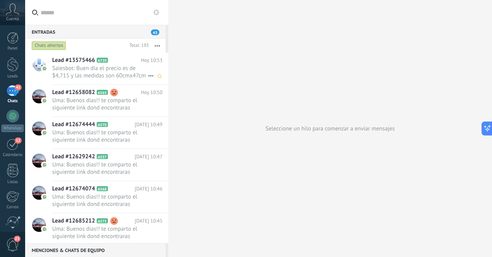
click at [95, 75] on span "Salesbot: Buen día el precio es de $4,715 y las medidas son 60cmx47cm" at bounding box center [100, 72] width 96 height 15
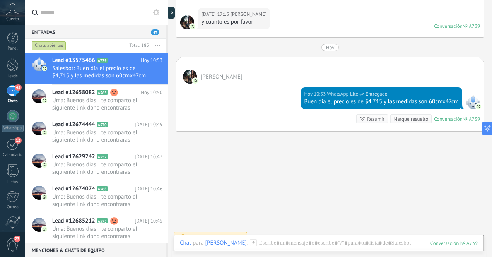
scroll to position [303, 0]
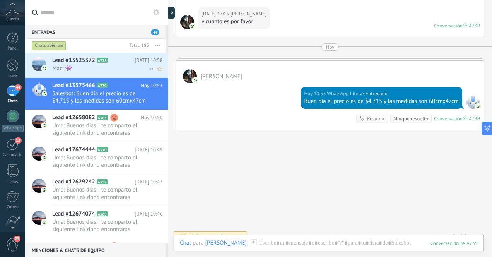
click at [110, 69] on span "Mac: 👾" at bounding box center [100, 68] width 96 height 7
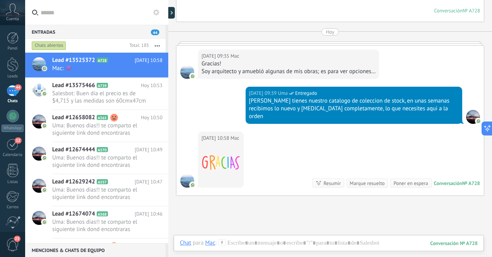
scroll to position [307, 0]
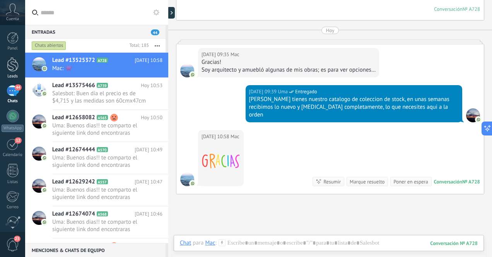
click at [18, 63] on div at bounding box center [13, 64] width 12 height 14
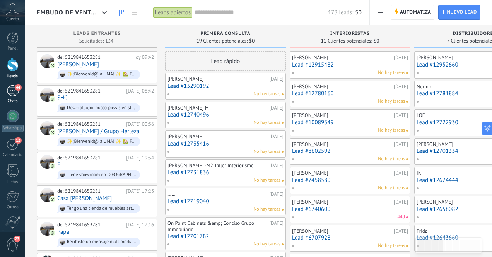
click at [11, 92] on div "44" at bounding box center [13, 90] width 12 height 11
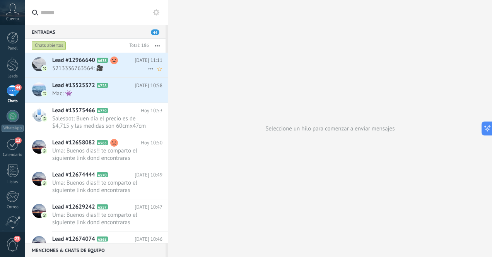
click at [91, 70] on span "5213336763564: 🎥" at bounding box center [100, 68] width 96 height 7
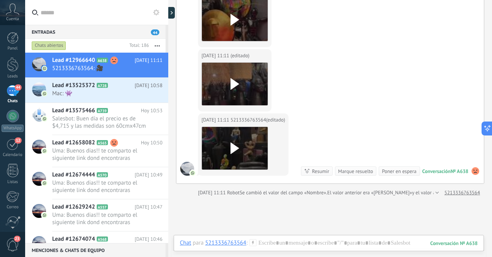
scroll to position [902, 0]
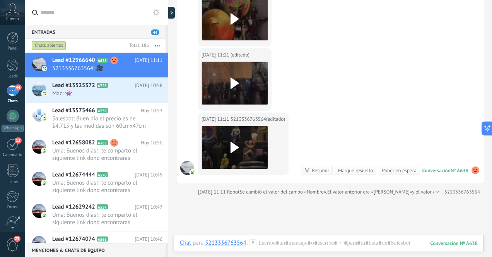
click at [9, 92] on div "44" at bounding box center [13, 90] width 12 height 11
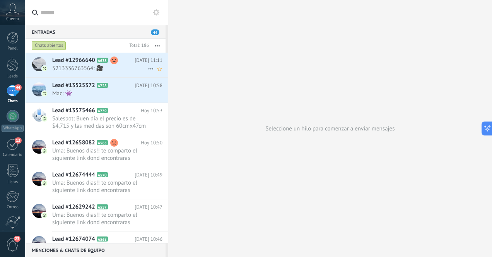
click at [126, 70] on span "5213336763564: 🎥" at bounding box center [100, 68] width 96 height 7
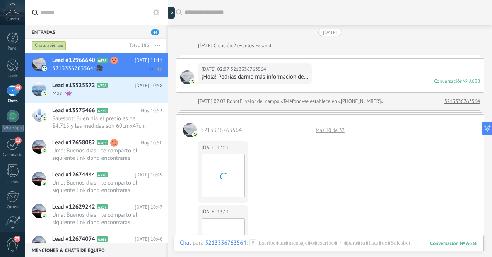
scroll to position [921, 0]
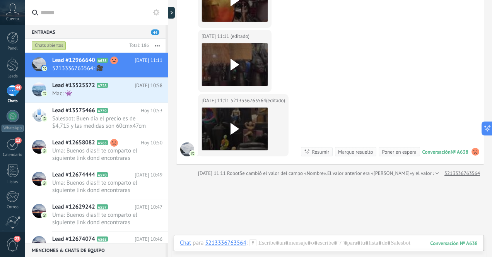
click at [12, 89] on div "44" at bounding box center [13, 90] width 12 height 11
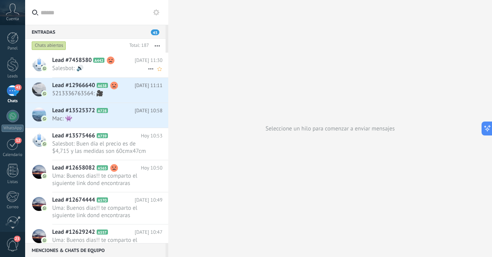
click at [97, 70] on span "Salesbot: 🔊" at bounding box center [100, 68] width 96 height 7
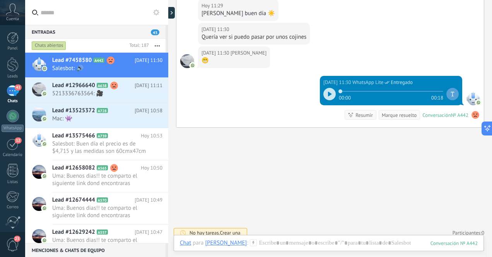
scroll to position [1788, 0]
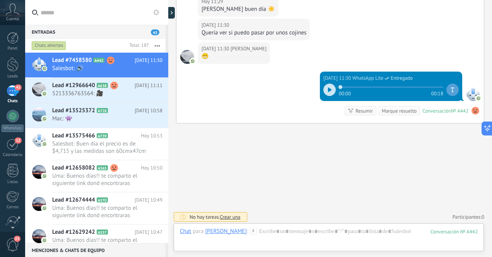
click at [11, 94] on div "43" at bounding box center [13, 90] width 12 height 11
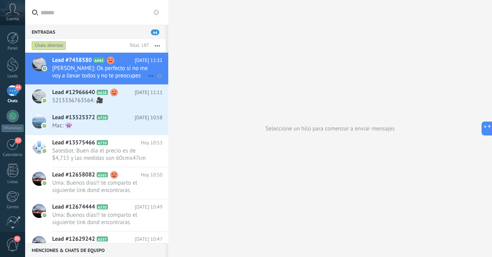
click at [114, 76] on span "Vangi Nook: Ok perfecto si no me voy a llevar todos y no te preocupes checo lo …" at bounding box center [100, 72] width 96 height 15
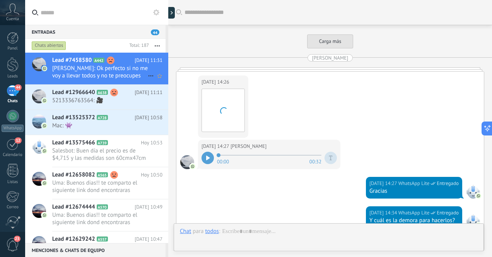
scroll to position [1735, 0]
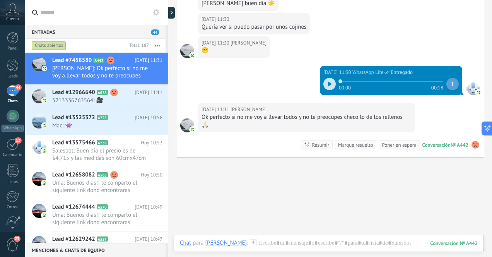
click at [11, 92] on div "44" at bounding box center [13, 90] width 12 height 11
